Goal: Information Seeking & Learning: Learn about a topic

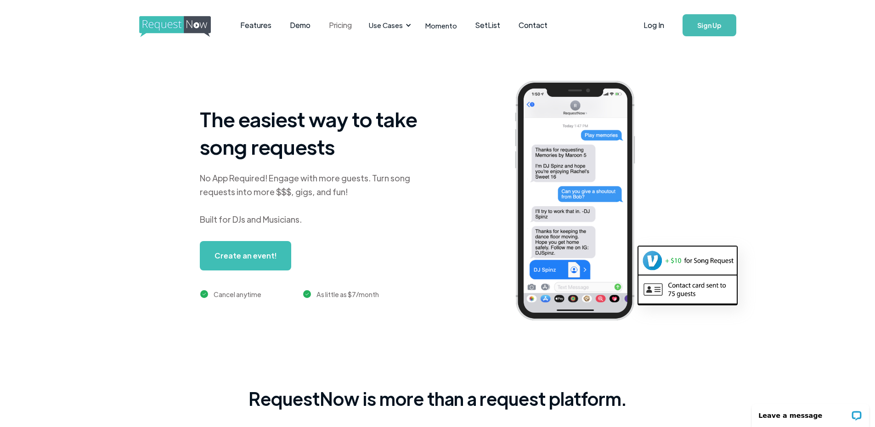
click at [336, 18] on link "Pricing" at bounding box center [340, 25] width 41 height 28
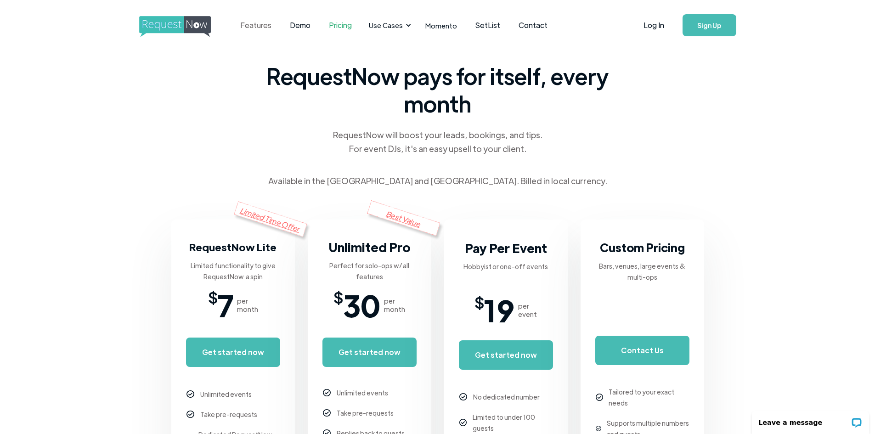
click at [261, 28] on link "Features" at bounding box center [256, 25] width 50 height 28
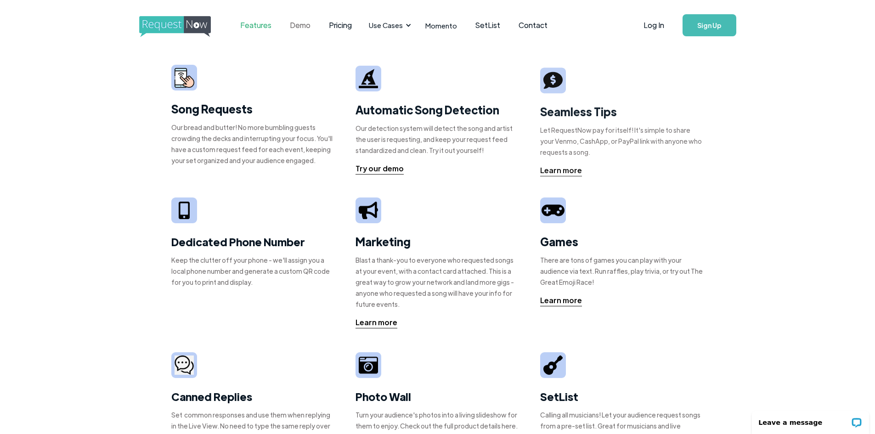
click at [297, 22] on link "Demo" at bounding box center [300, 25] width 39 height 28
